Goal: Use online tool/utility: Utilize a website feature to perform a specific function

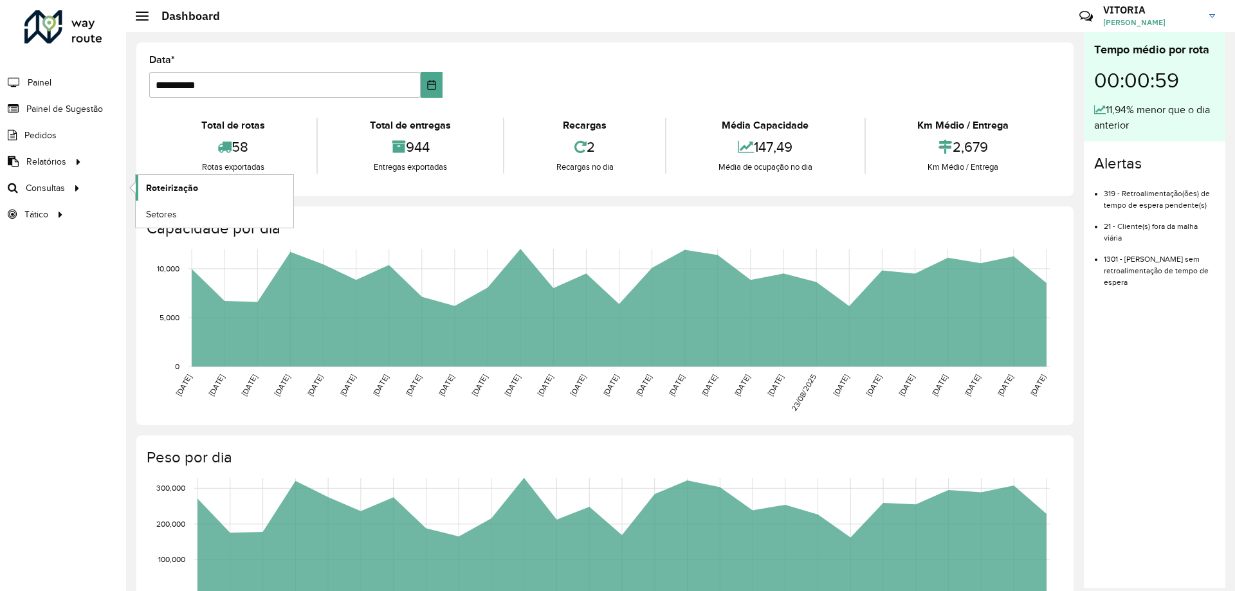
click at [190, 188] on span "Roteirização" at bounding box center [172, 188] width 52 height 14
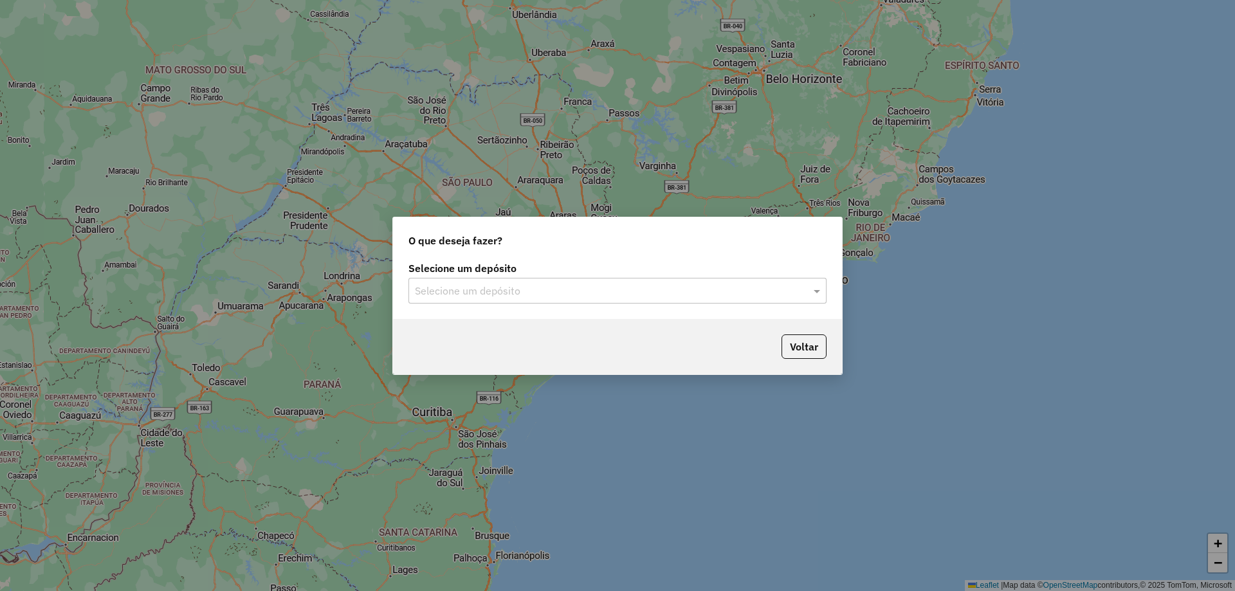
click at [502, 284] on input "text" at bounding box center [605, 291] width 380 height 15
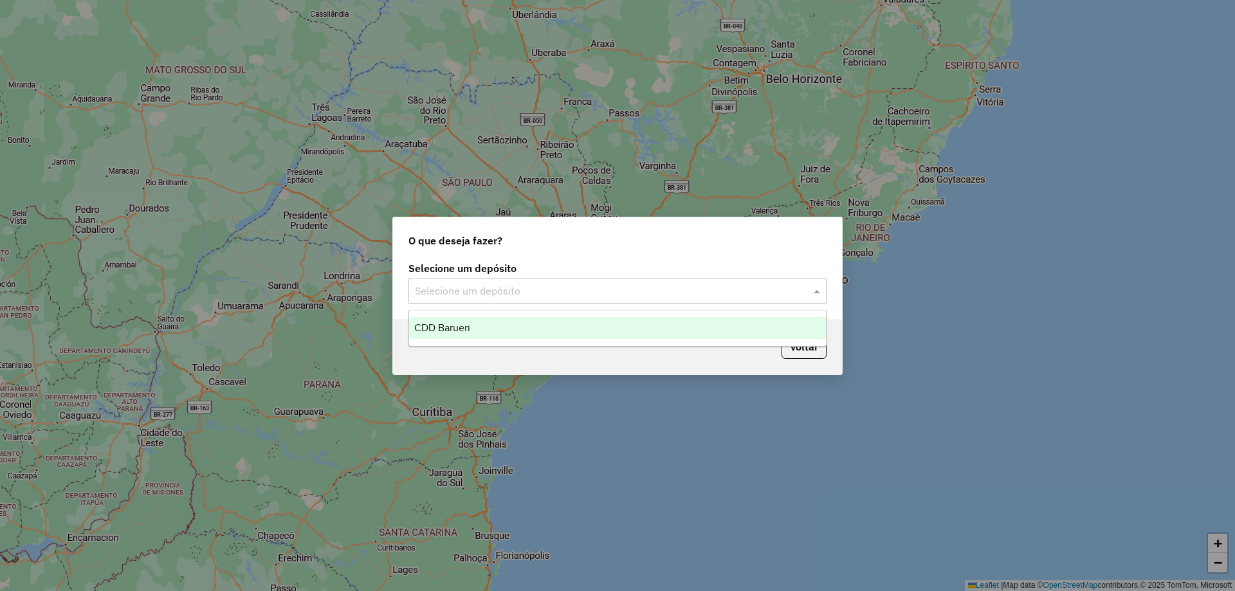
click at [488, 322] on div "CDD Barueri" at bounding box center [617, 328] width 417 height 22
